Goal: Understand process/instructions: Learn how to perform a task or action

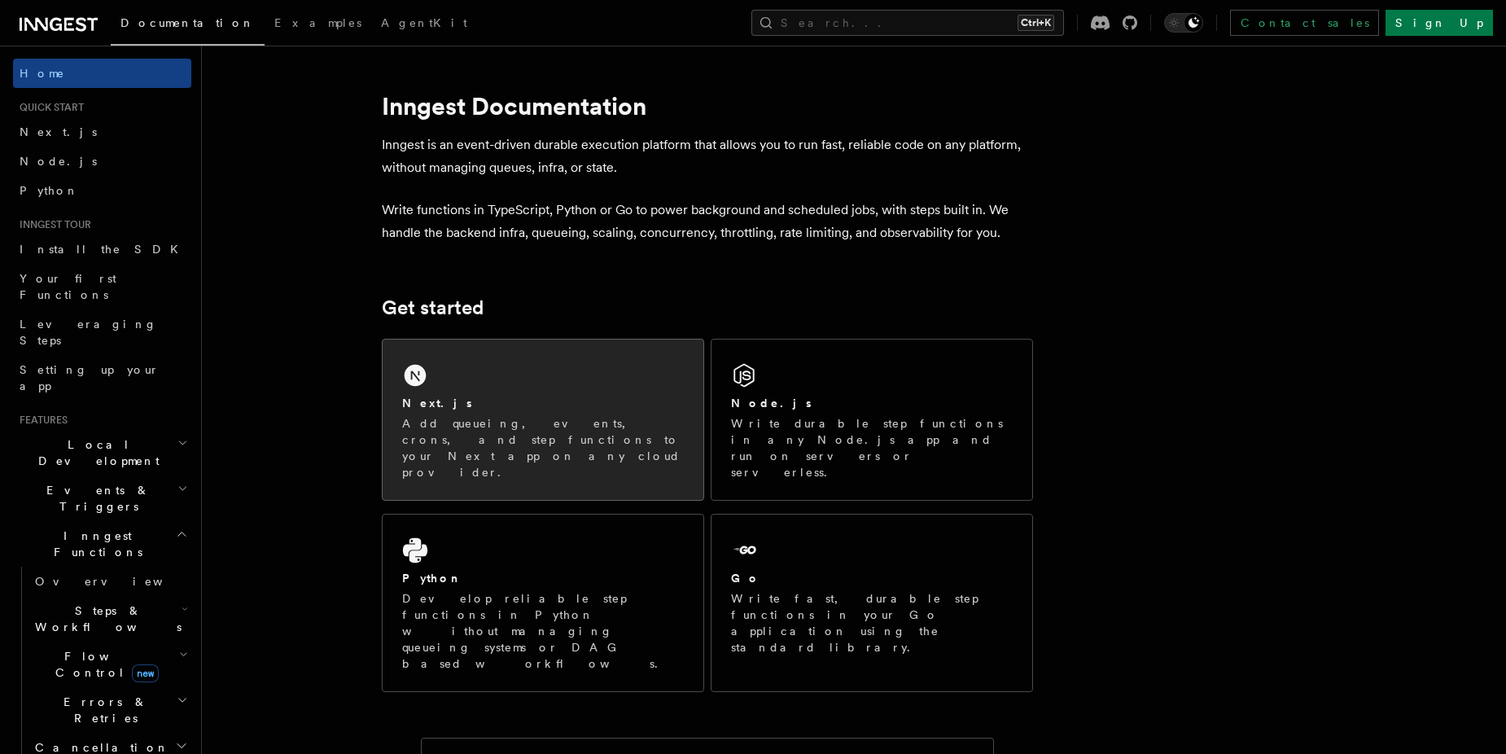
click at [626, 439] on p "Add queueing, events, crons, and step functions to your Next app on any cloud p…" at bounding box center [543, 447] width 282 height 65
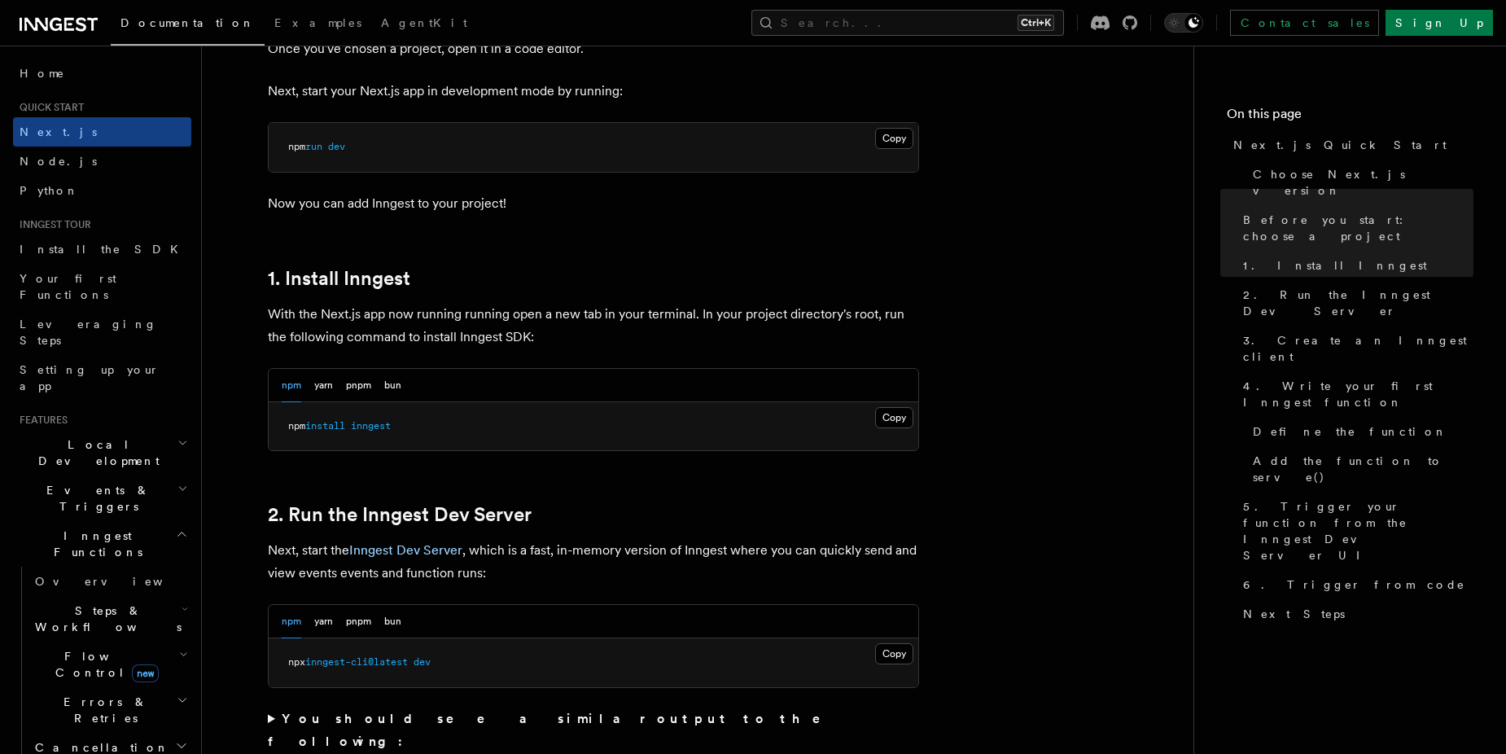
scroll to position [759, 0]
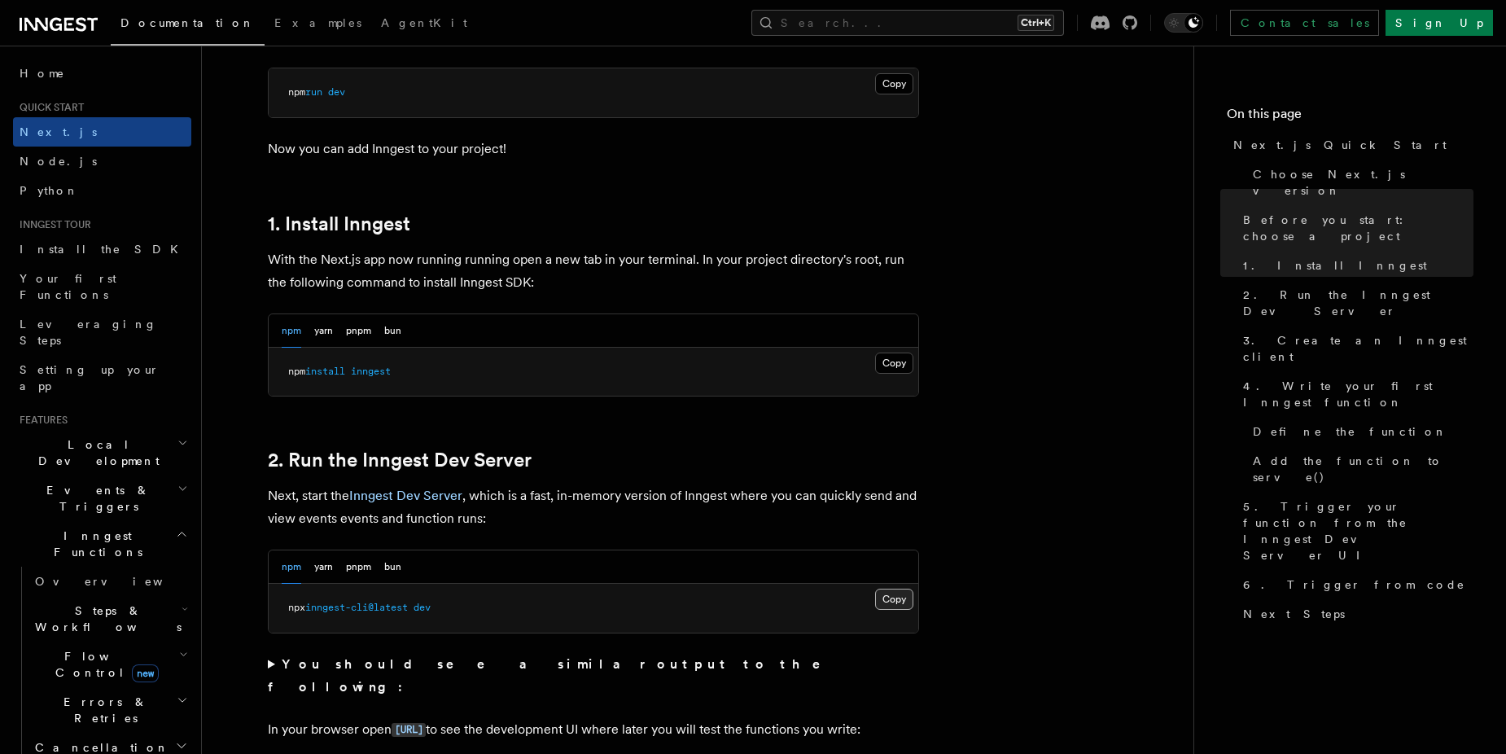
click at [895, 603] on button "Copy Copied" at bounding box center [894, 599] width 38 height 21
click at [900, 366] on button "Copy Copied" at bounding box center [894, 362] width 38 height 21
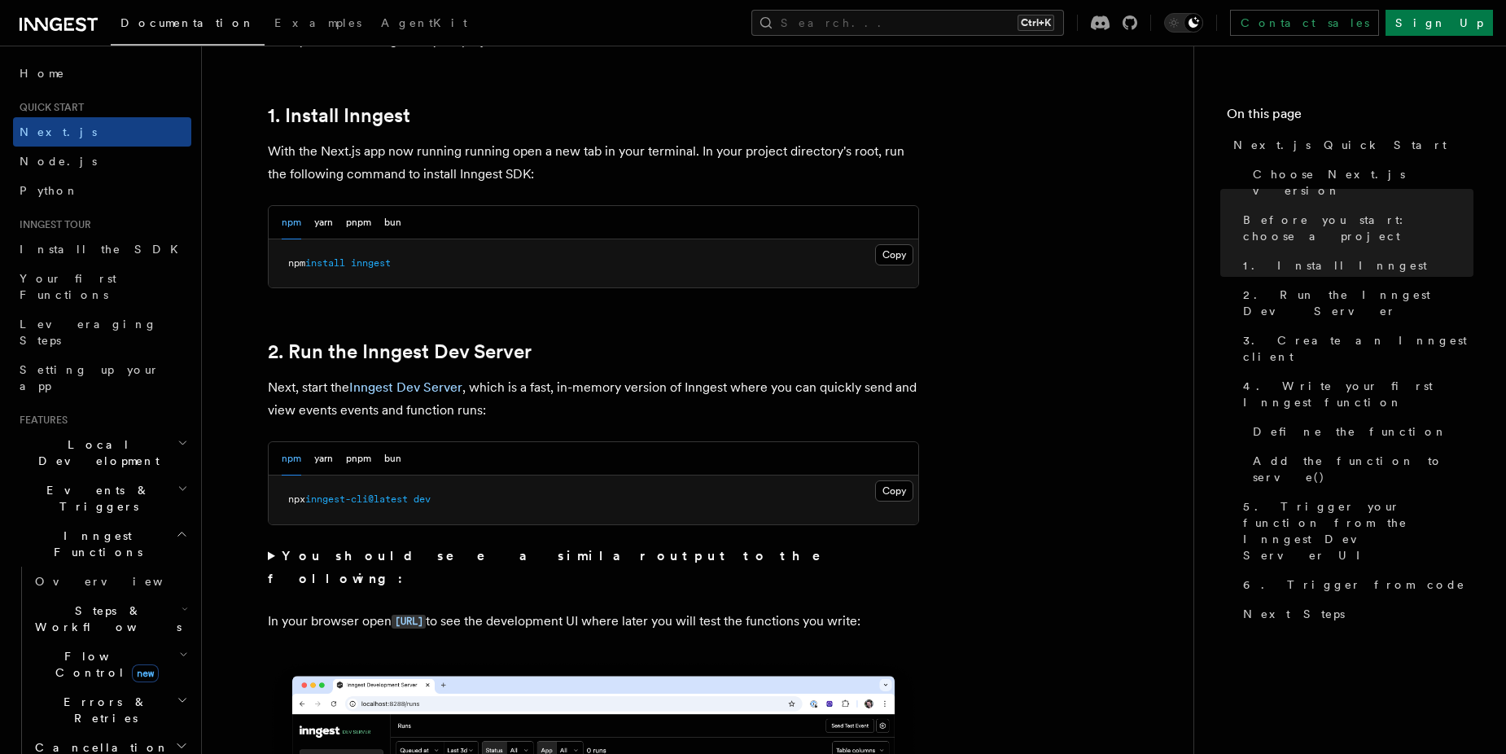
scroll to position [869, 0]
click at [895, 497] on button "Copy Copied" at bounding box center [894, 489] width 38 height 21
click at [408, 501] on span "inngest-cli@latest" at bounding box center [356, 497] width 103 height 11
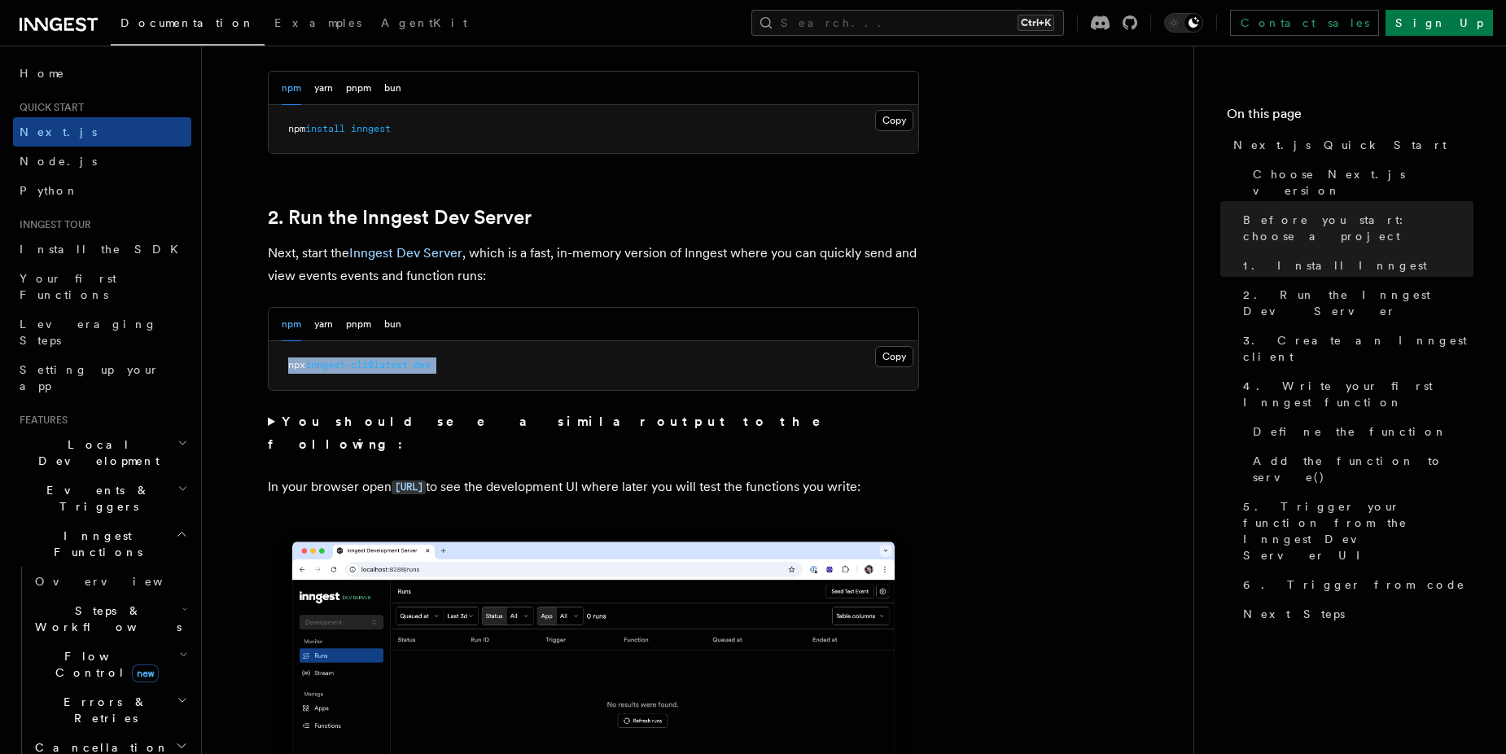
scroll to position [1085, 0]
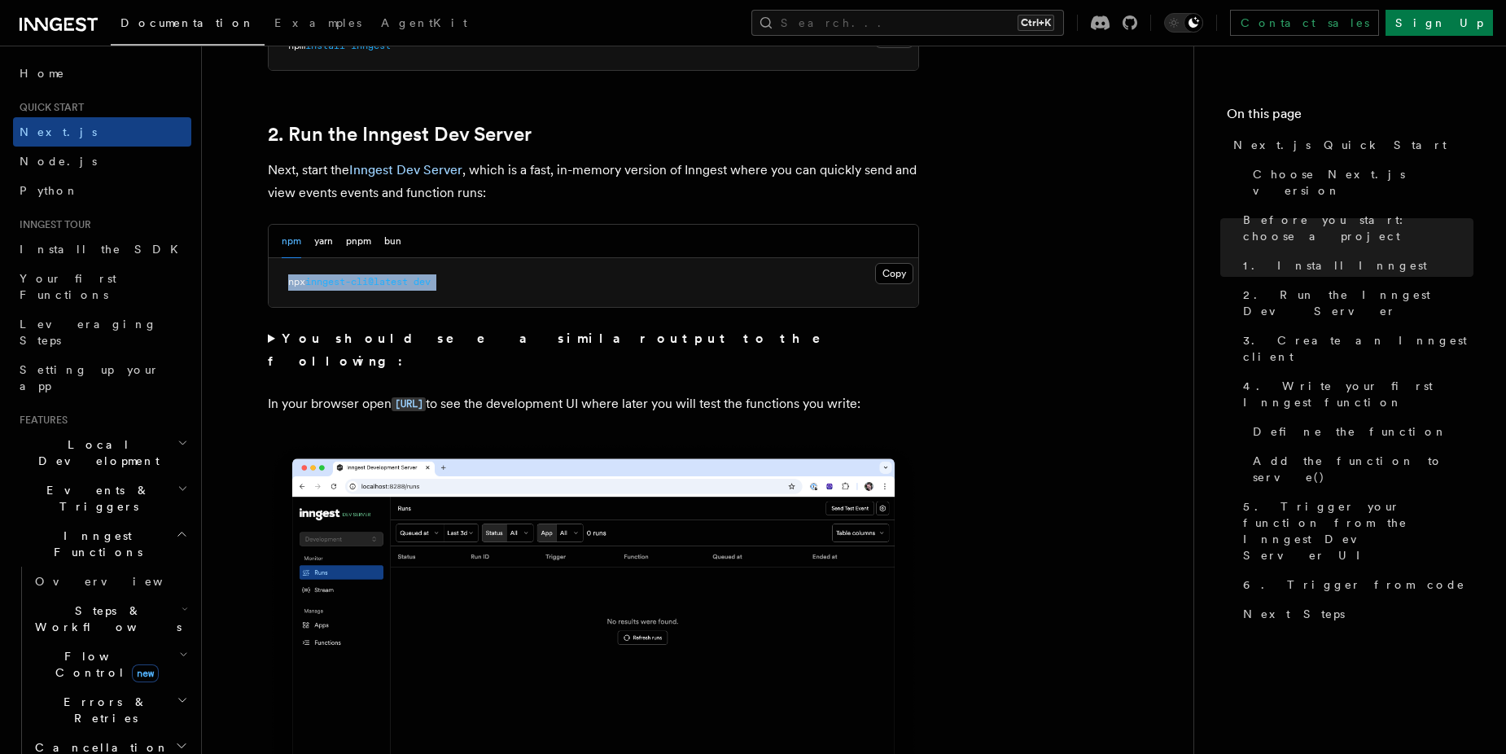
click at [572, 471] on img at bounding box center [593, 646] width 651 height 409
click at [289, 392] on p "In your browser open http://localhost:8288 to see the development UI where late…" at bounding box center [593, 404] width 651 height 24
drag, startPoint x: 274, startPoint y: 386, endPoint x: 405, endPoint y: 409, distance: 133.0
click at [405, 409] on p "In your browser open http://localhost:8288 to see the development UI where late…" at bounding box center [593, 404] width 651 height 24
drag, startPoint x: 405, startPoint y: 409, endPoint x: 731, endPoint y: 450, distance: 328.2
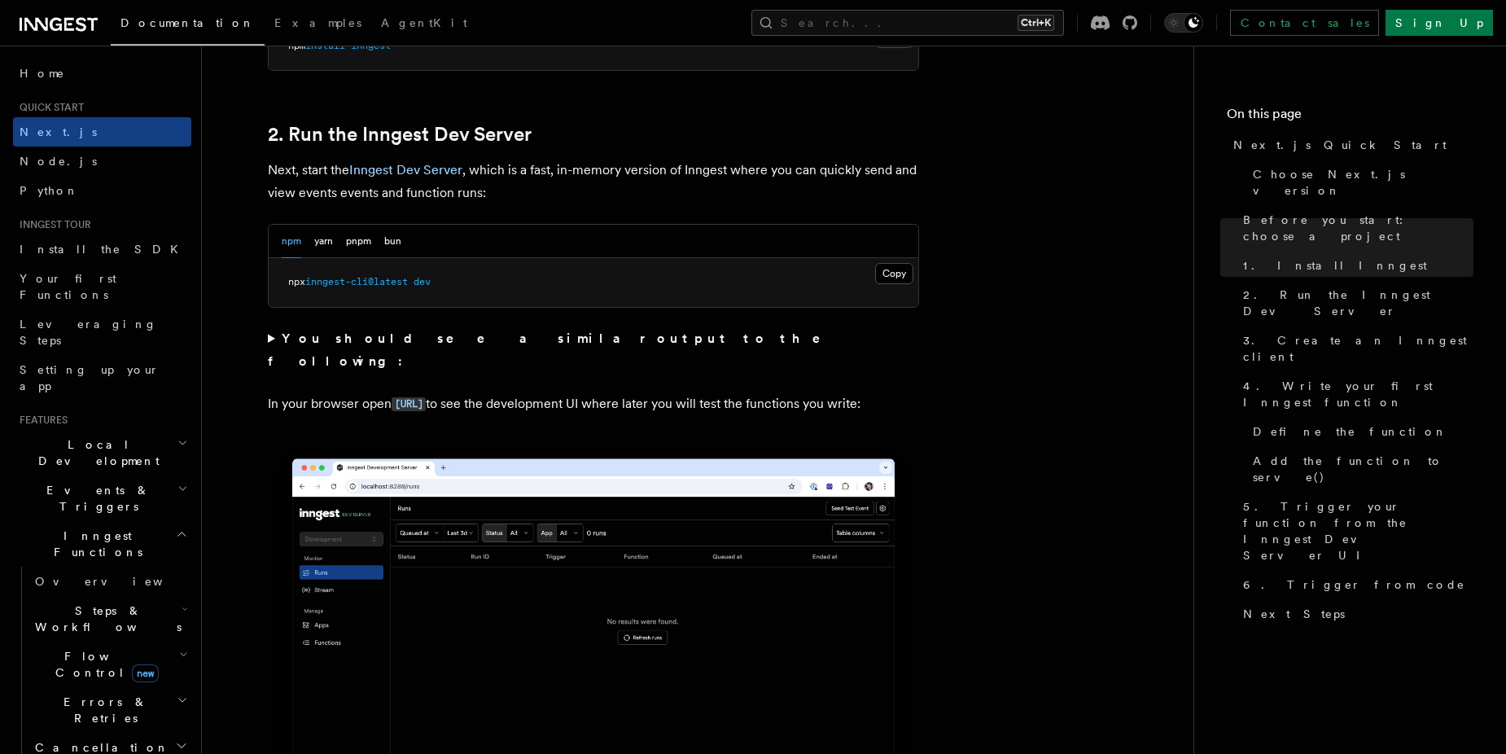
click at [731, 450] on img at bounding box center [593, 646] width 651 height 409
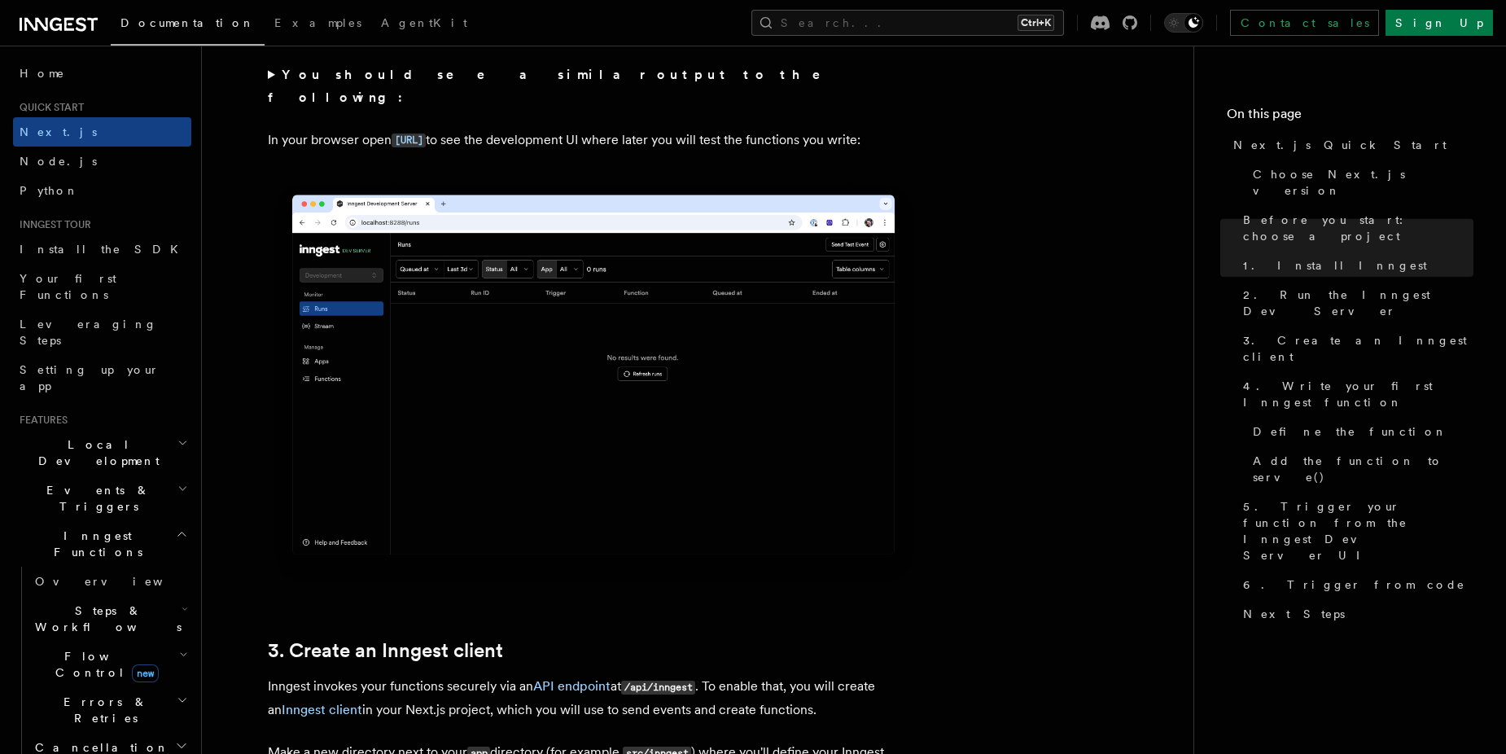
scroll to position [1411, 0]
